Goal: Information Seeking & Learning: Learn about a topic

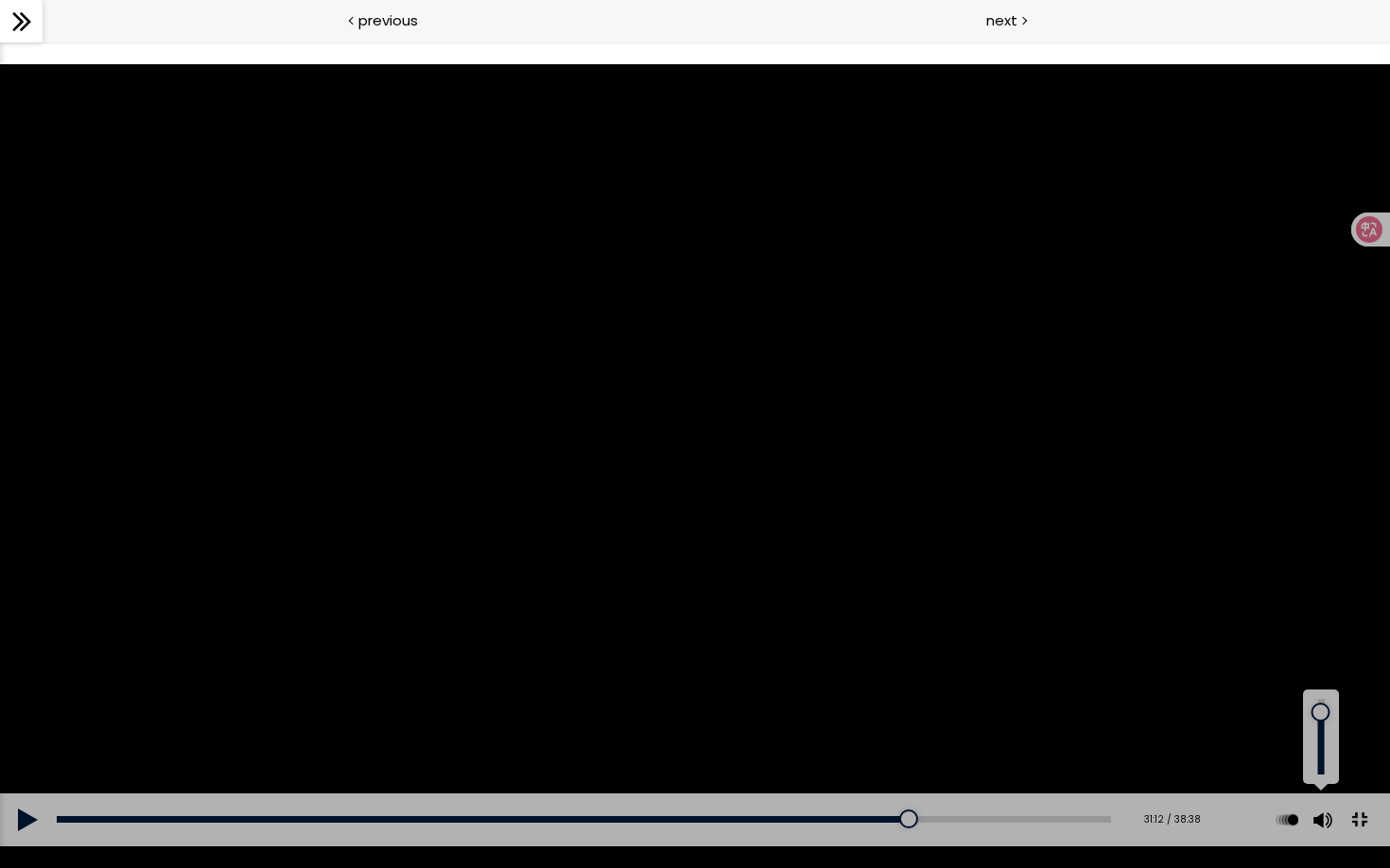
scroll to position [535, 0]
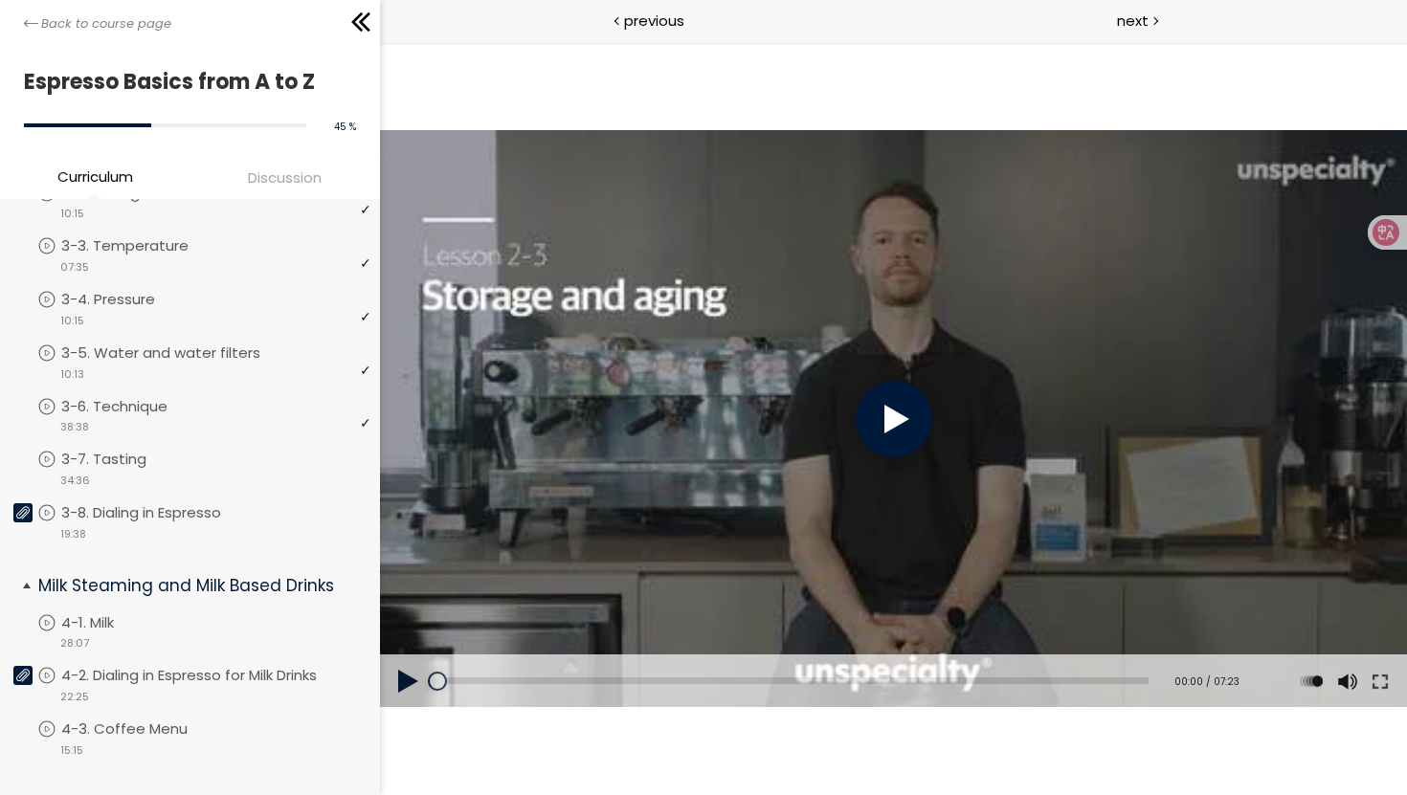
scroll to position [555, 0]
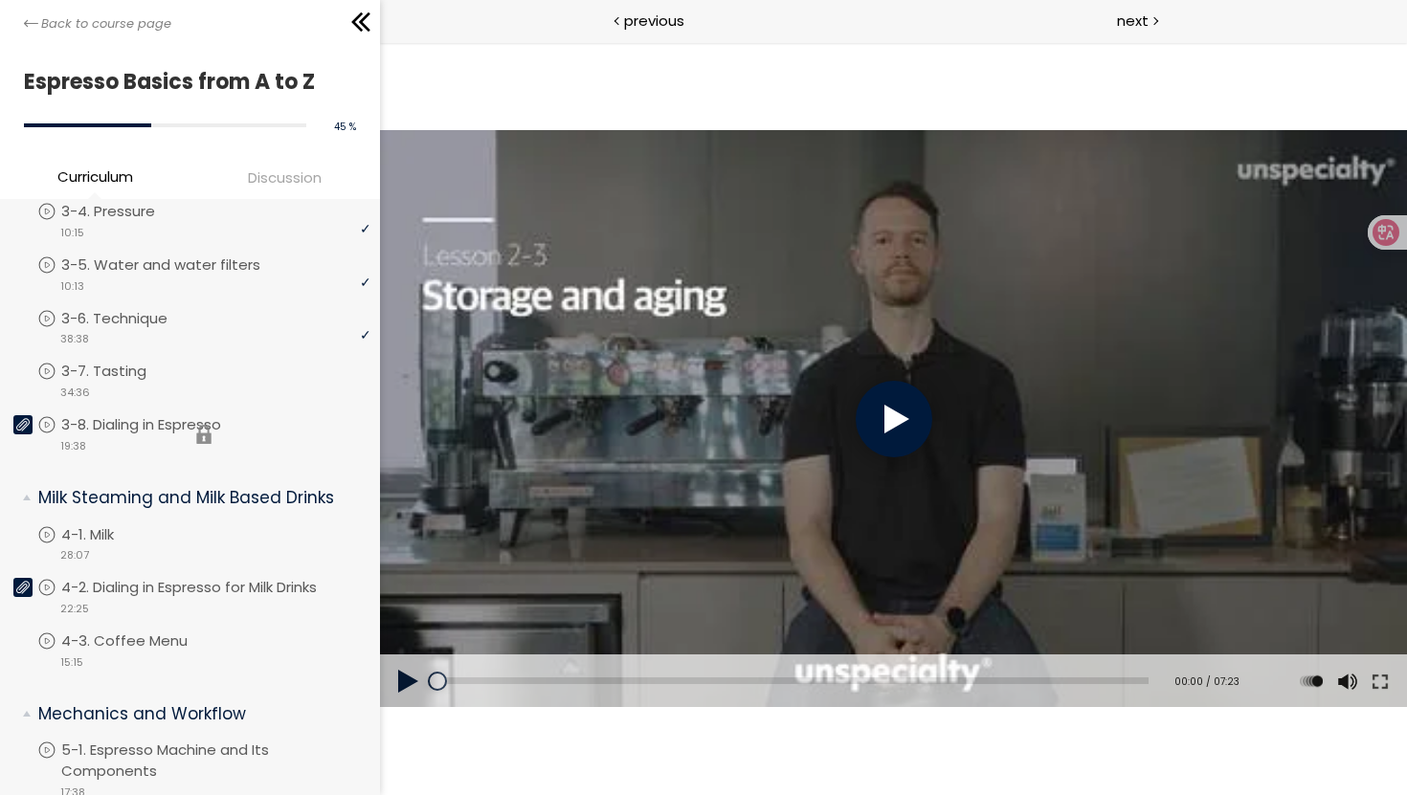
click at [130, 417] on li "You have to complete unit (3-8. Dialing in Espresso) in order to continue. 3-8.…" at bounding box center [203, 434] width 333 height 40
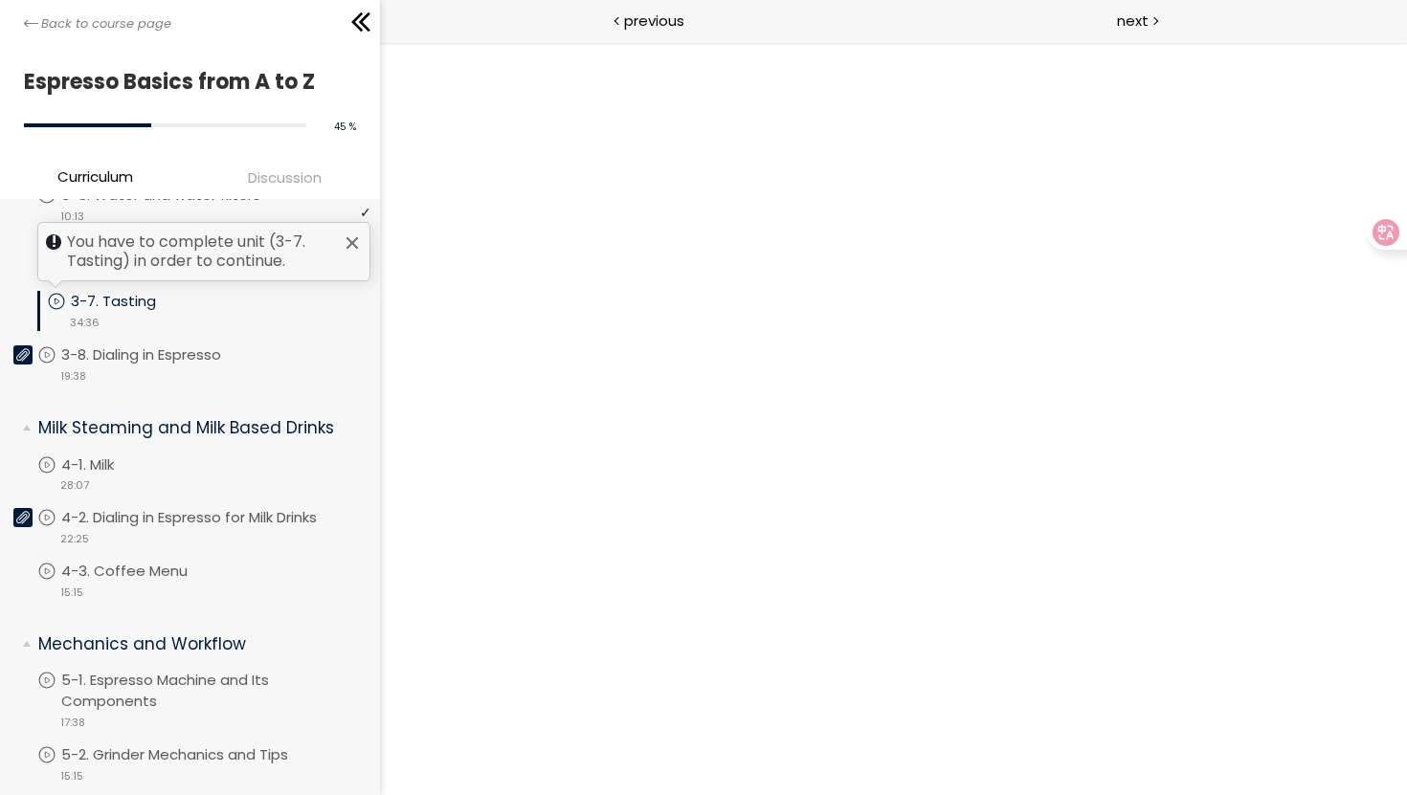
scroll to position [625, 0]
click at [118, 302] on p "3-7. Tasting" at bounding box center [132, 301] width 123 height 21
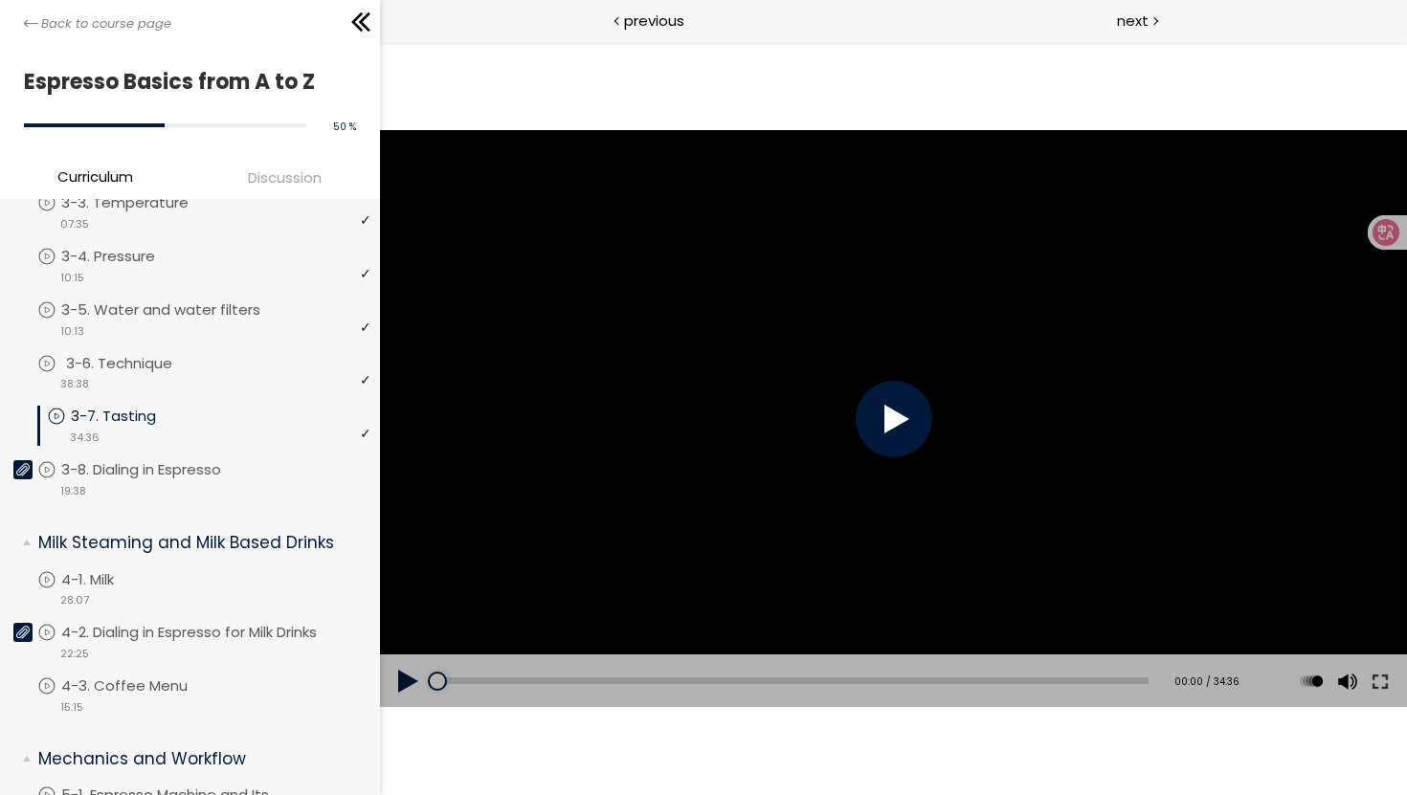
click at [340, 354] on link "3-6. Technique" at bounding box center [203, 363] width 333 height 21
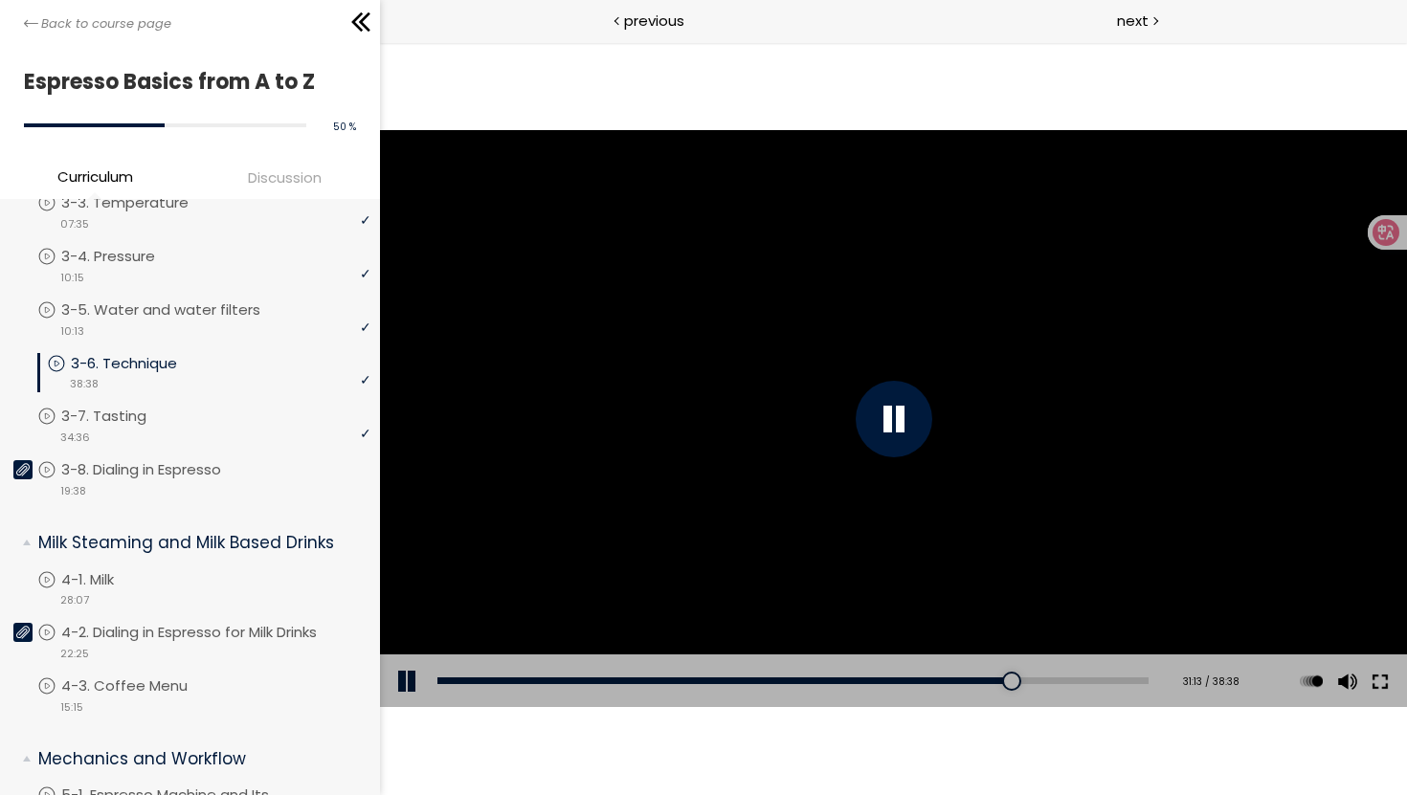
click at [1384, 683] on button at bounding box center [1379, 682] width 34 height 54
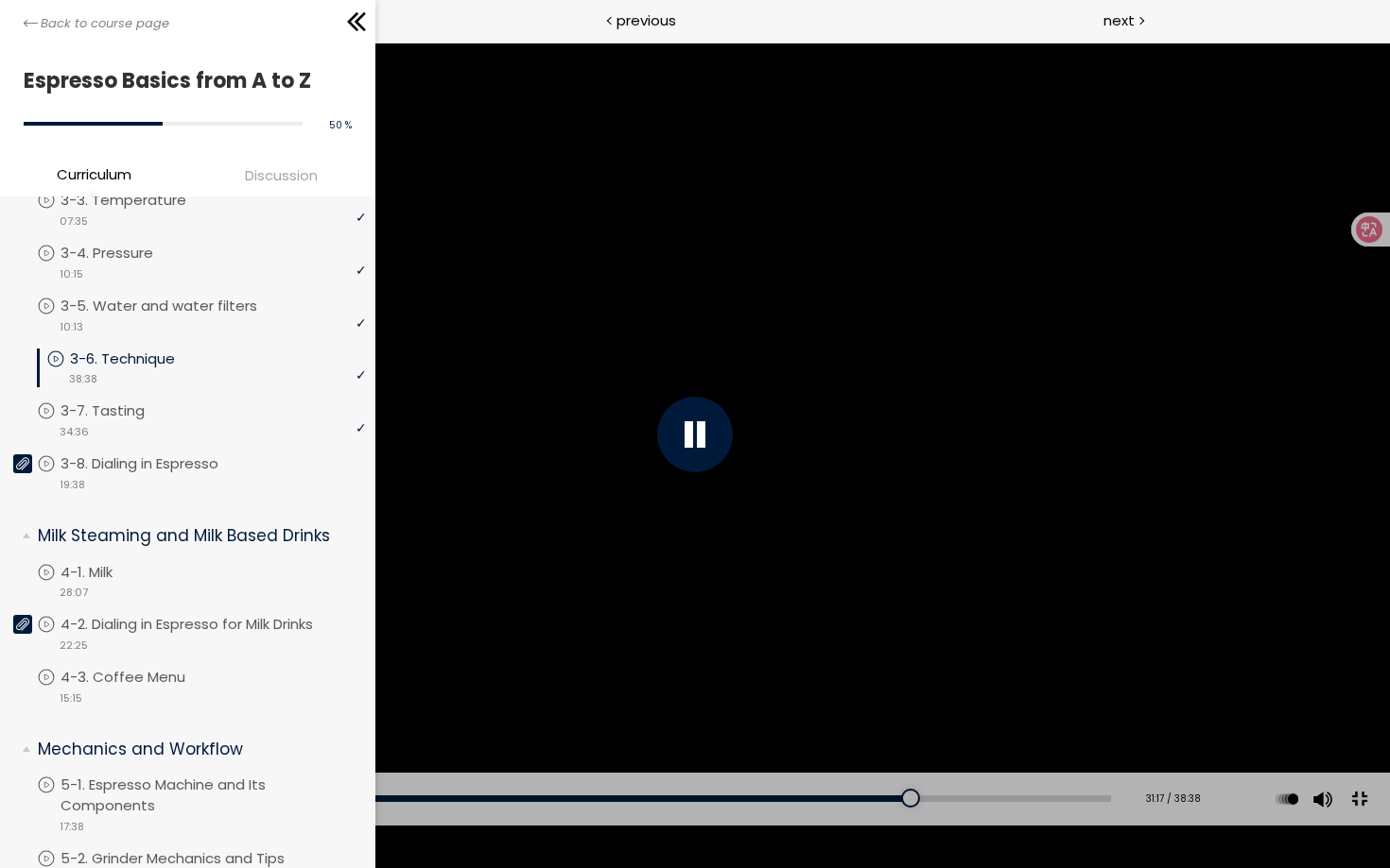
click at [676, 526] on div at bounding box center [695, 434] width 1390 height 781
click at [654, 503] on div at bounding box center [695, 434] width 1390 height 781
click at [1368, 821] on button at bounding box center [1358, 799] width 42 height 42
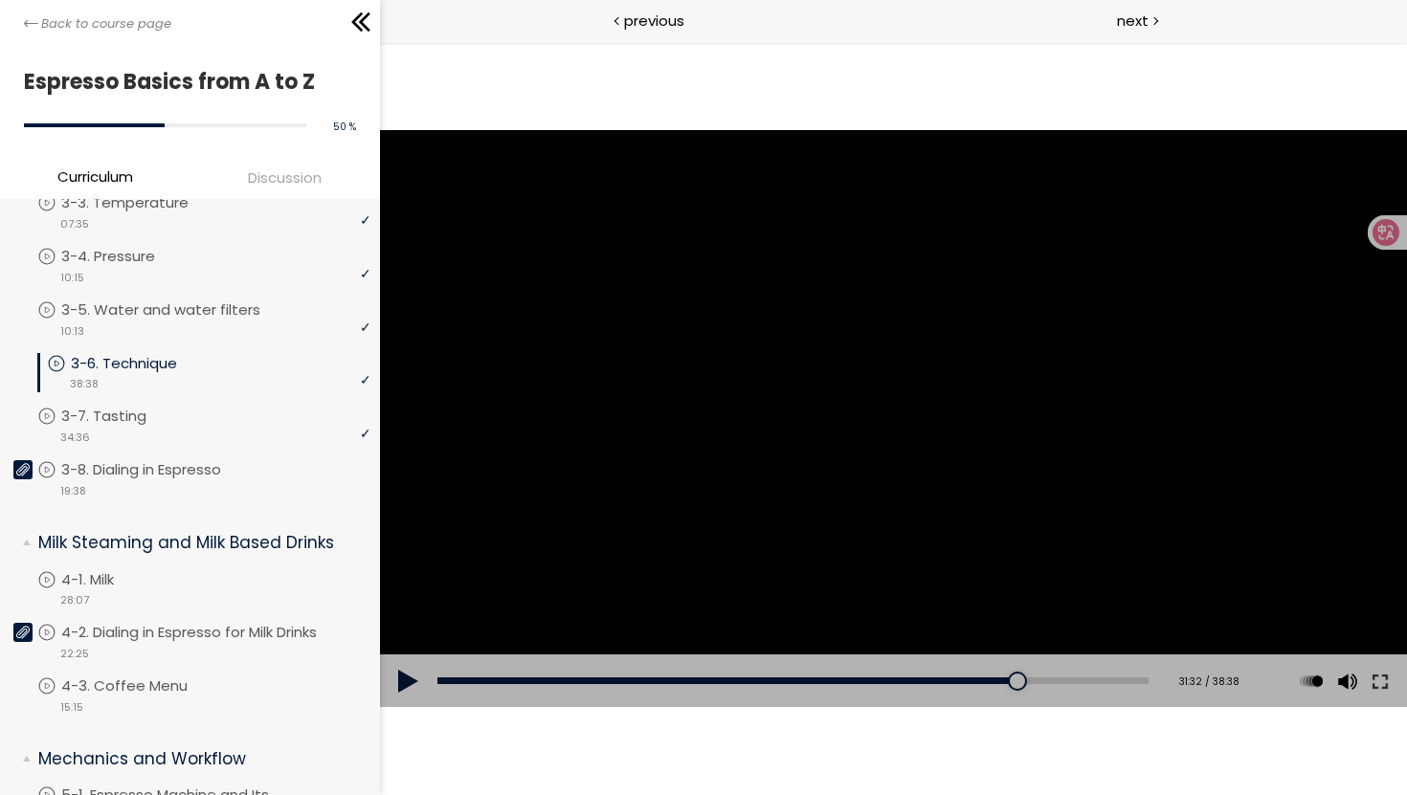
click at [775, 497] on div at bounding box center [892, 419] width 1027 height 578
click at [1378, 680] on button at bounding box center [1379, 682] width 34 height 54
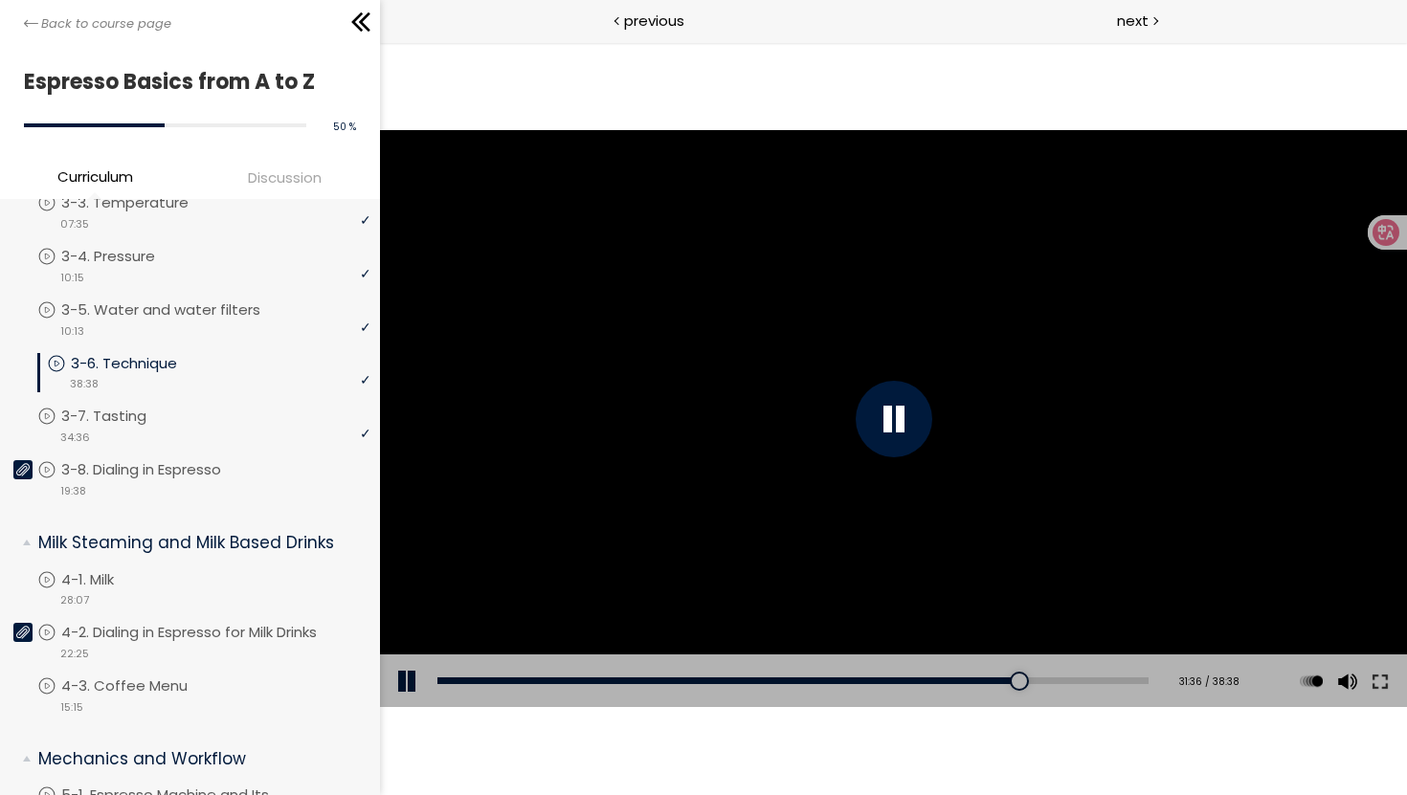
click at [814, 413] on div at bounding box center [892, 419] width 1027 height 578
click at [1384, 683] on button at bounding box center [1379, 682] width 34 height 54
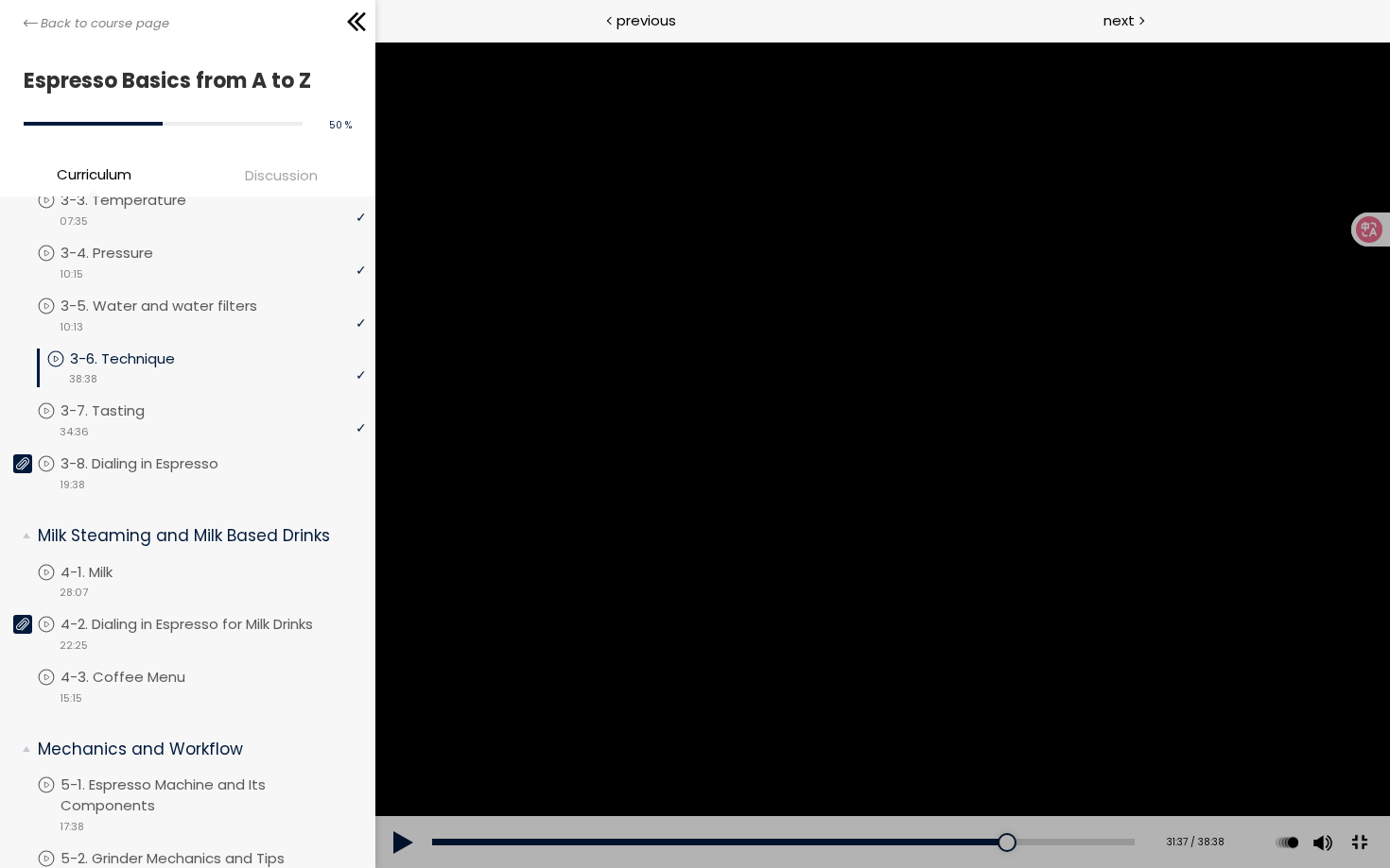
click at [1389, 614] on div at bounding box center [881, 454] width 1015 height 827
click at [1379, 865] on button at bounding box center [1357, 843] width 42 height 42
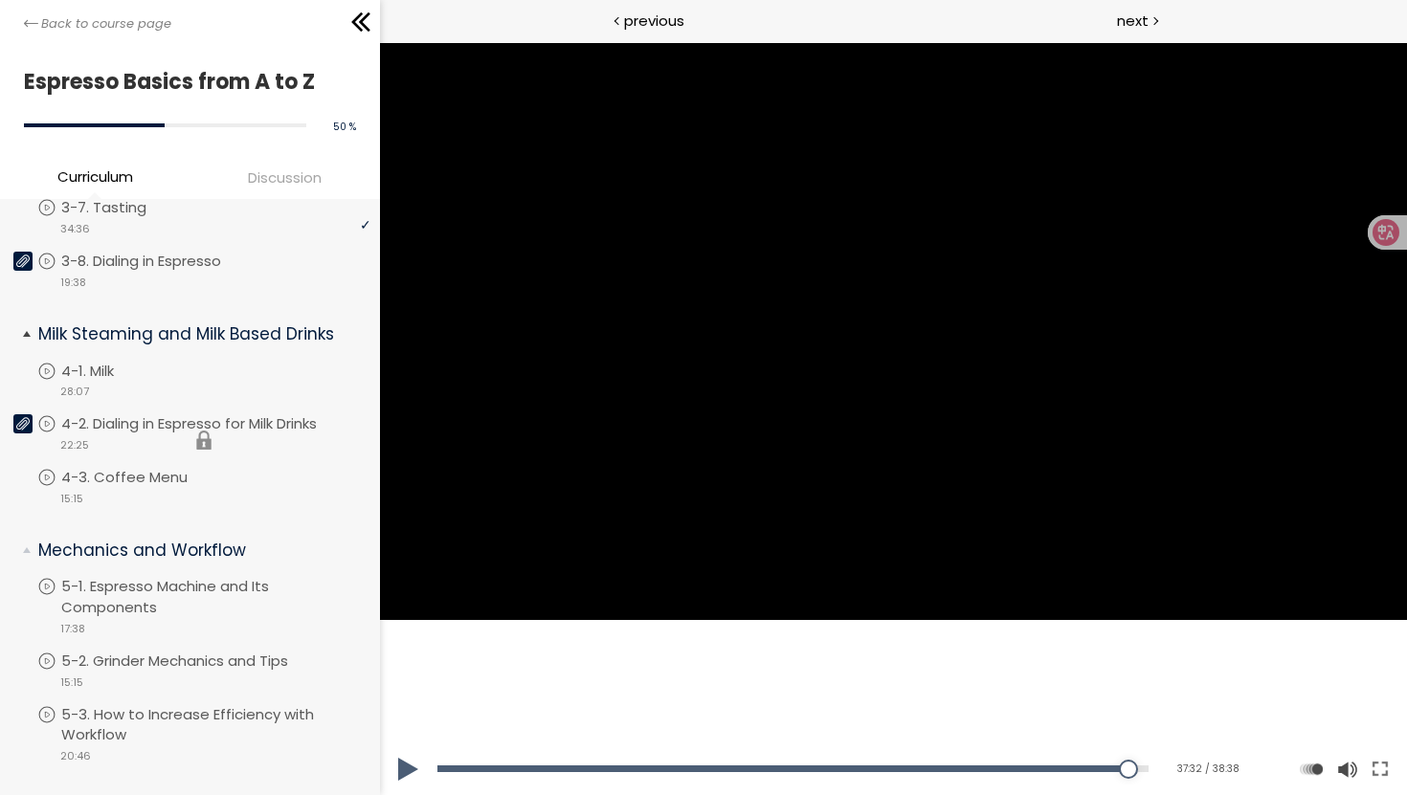
scroll to position [510, 0]
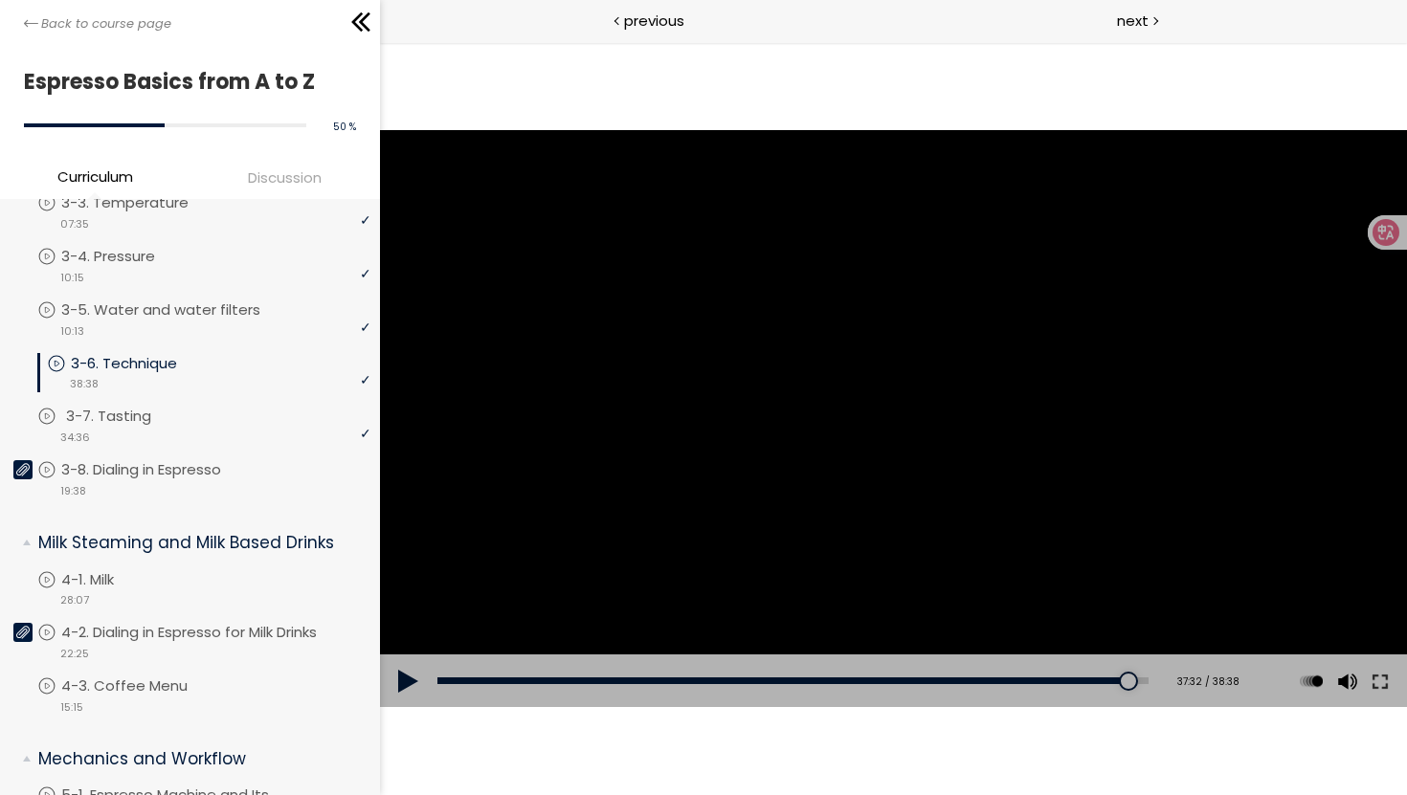
click at [118, 427] on div "video 34:36" at bounding box center [203, 436] width 333 height 19
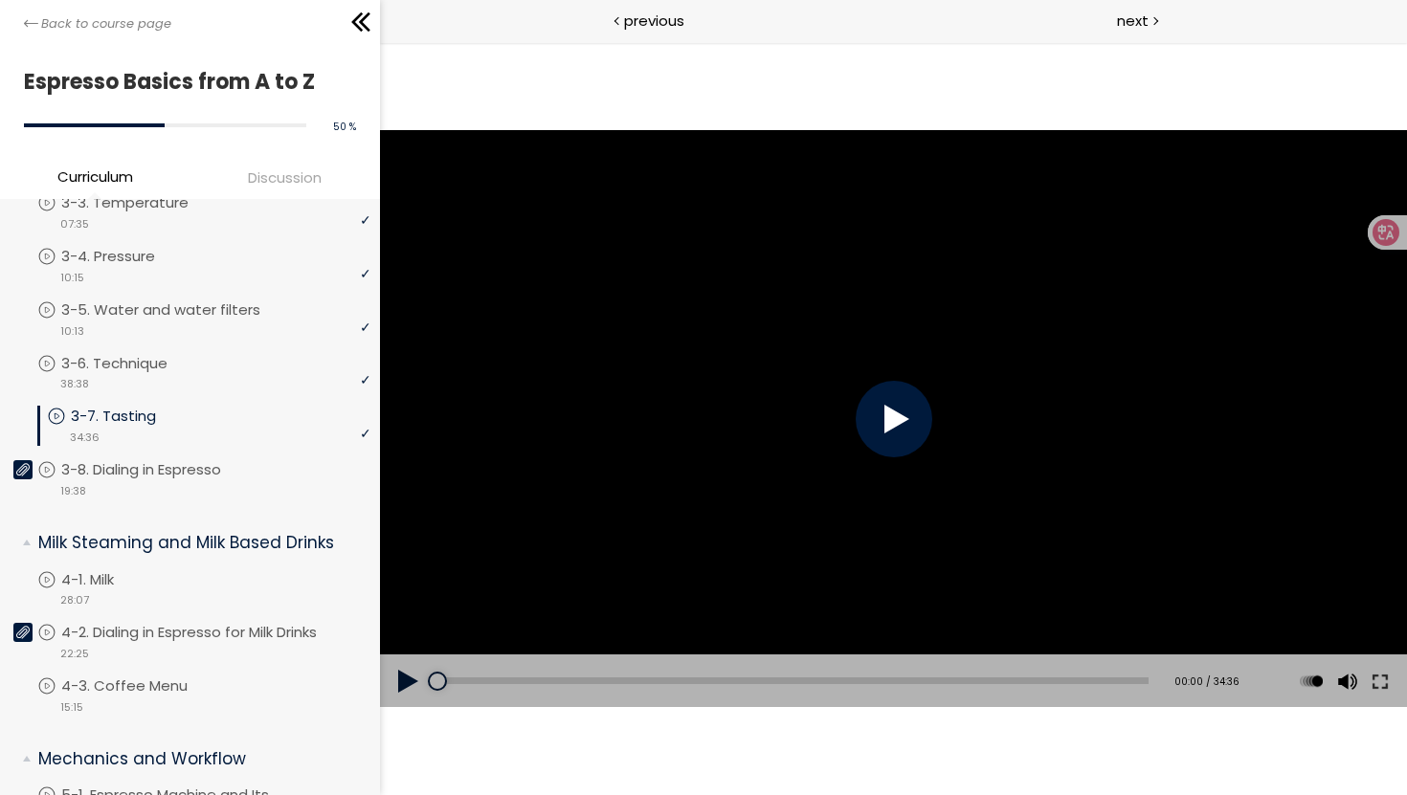
click at [896, 421] on div at bounding box center [893, 419] width 77 height 77
click at [1373, 684] on button at bounding box center [1379, 682] width 34 height 54
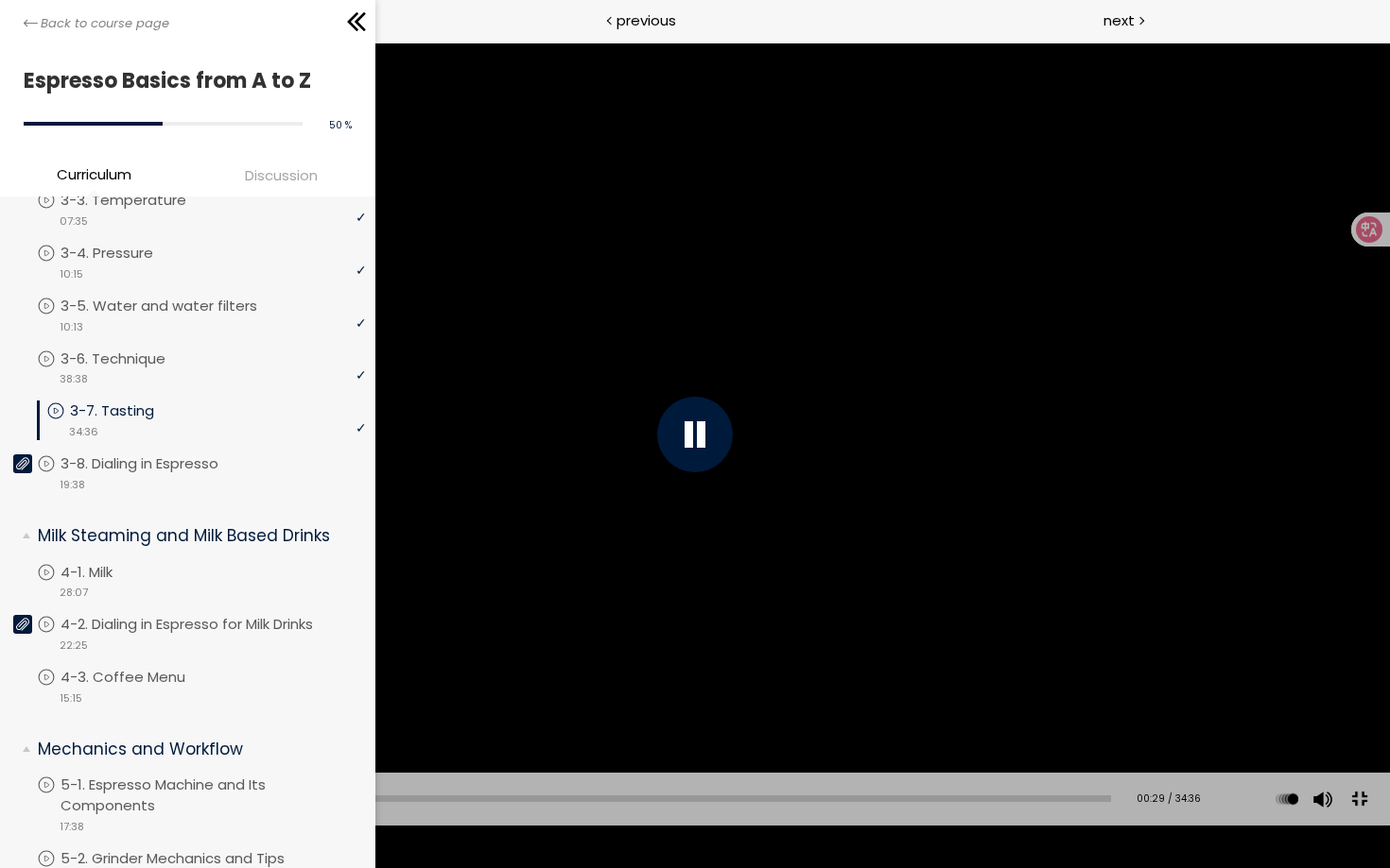
click at [1188, 639] on div at bounding box center [695, 434] width 1390 height 781
click at [1363, 821] on button at bounding box center [1358, 799] width 42 height 42
